Goal: Information Seeking & Learning: Compare options

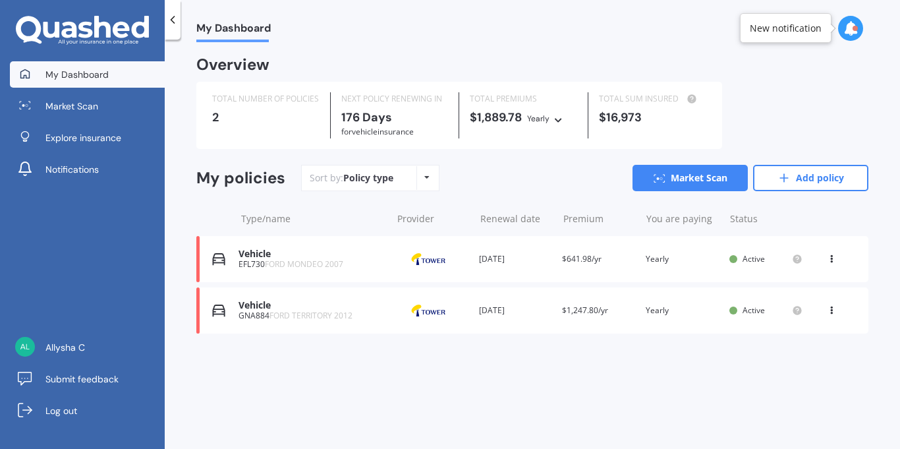
click at [879, 175] on div "My Dashboard Overview TOTAL NUMBER OF POLICIES 2 NEXT POLICY RENEWING IN 176 Da…" at bounding box center [532, 246] width 735 height 409
click at [765, 260] on div "Active" at bounding box center [765, 258] width 44 height 9
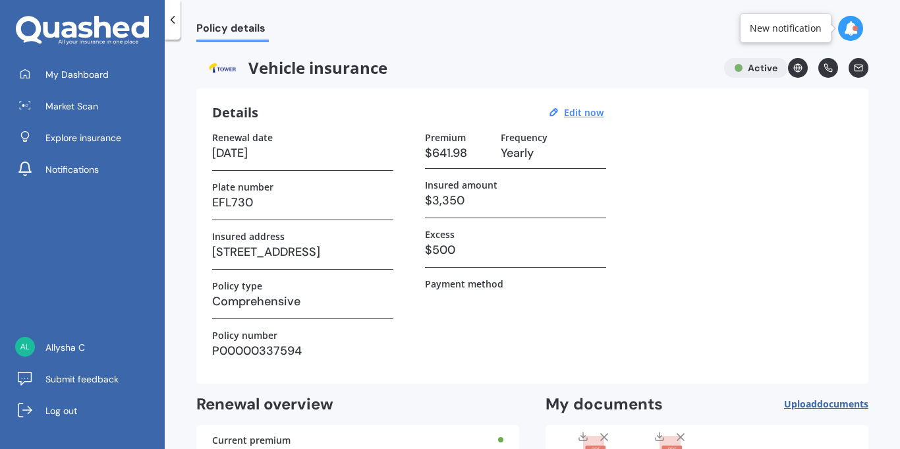
click at [175, 22] on icon at bounding box center [172, 19] width 13 height 13
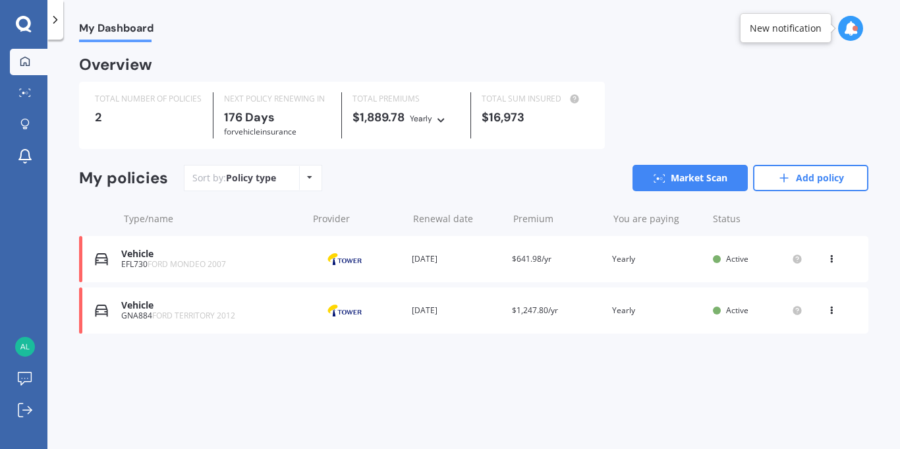
click at [558, 72] on div "Overview" at bounding box center [473, 70] width 789 height 24
click at [829, 257] on icon at bounding box center [831, 256] width 9 height 8
click at [621, 256] on div "You are paying Yearly" at bounding box center [657, 258] width 90 height 13
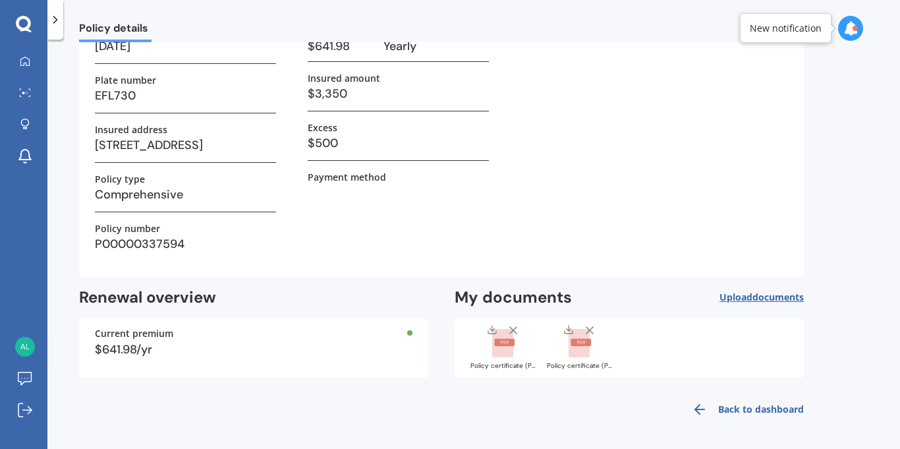
scroll to position [105, 0]
click at [57, 20] on icon at bounding box center [55, 19] width 13 height 13
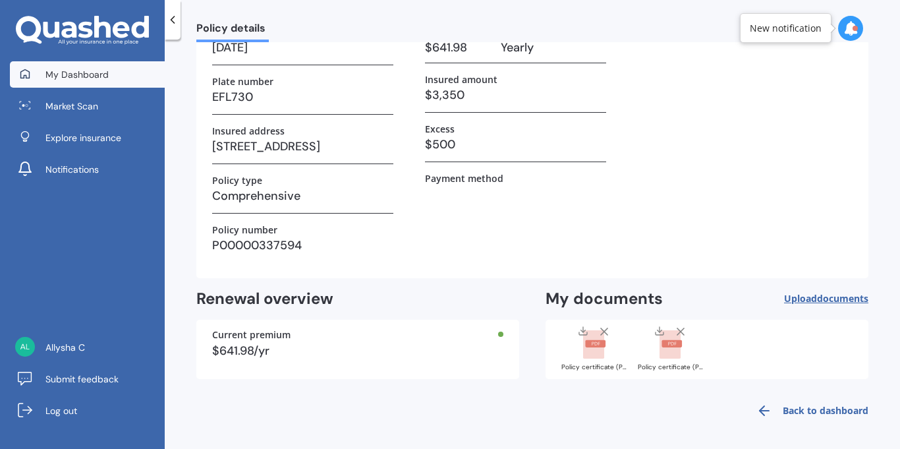
click at [52, 78] on span "My Dashboard" at bounding box center [76, 74] width 63 height 13
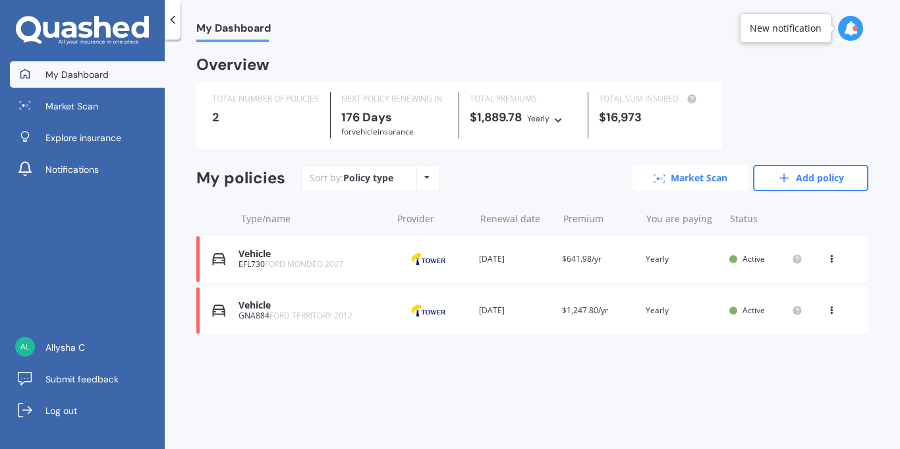
click at [722, 177] on link "Market Scan" at bounding box center [690, 178] width 115 height 26
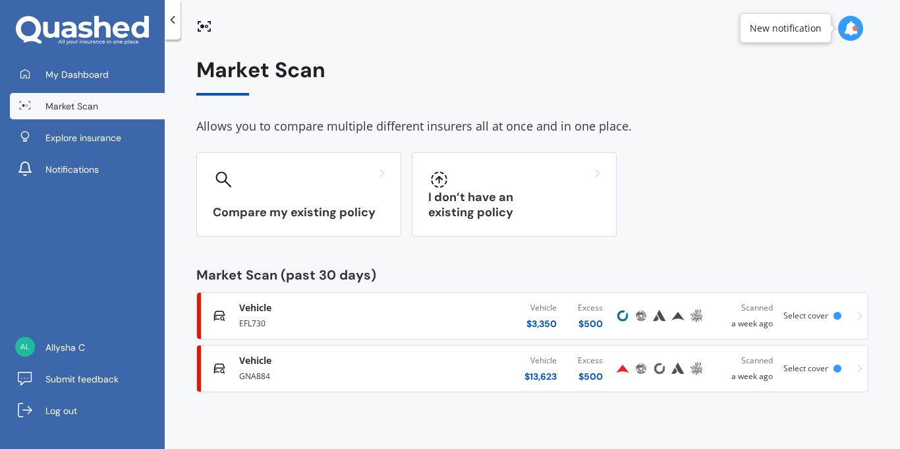
click at [754, 314] on div "Scanned a week ago" at bounding box center [744, 315] width 57 height 29
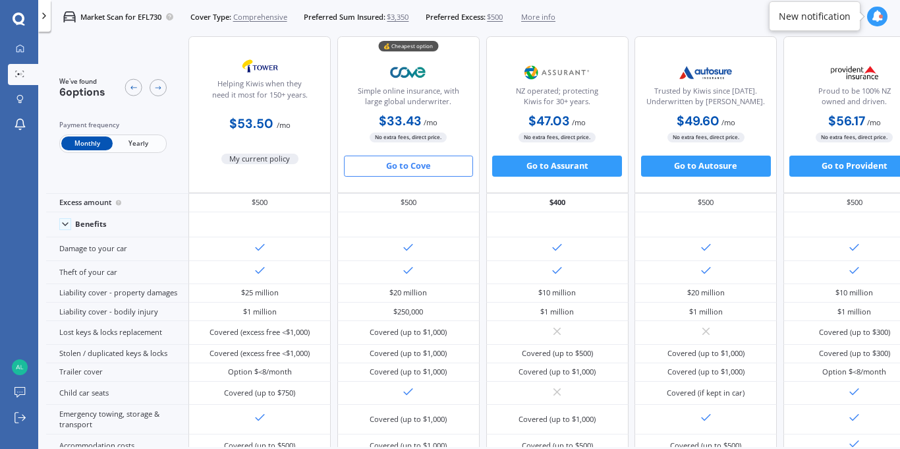
scroll to position [7, 0]
